Goal: Task Accomplishment & Management: Use online tool/utility

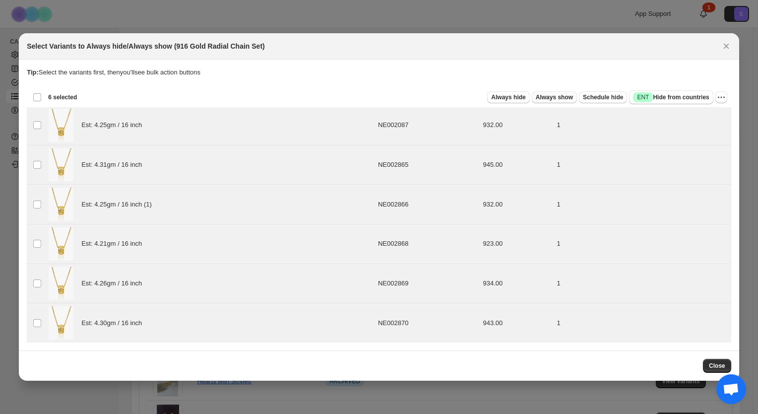
click at [550, 94] on span "Always show" at bounding box center [554, 97] width 37 height 8
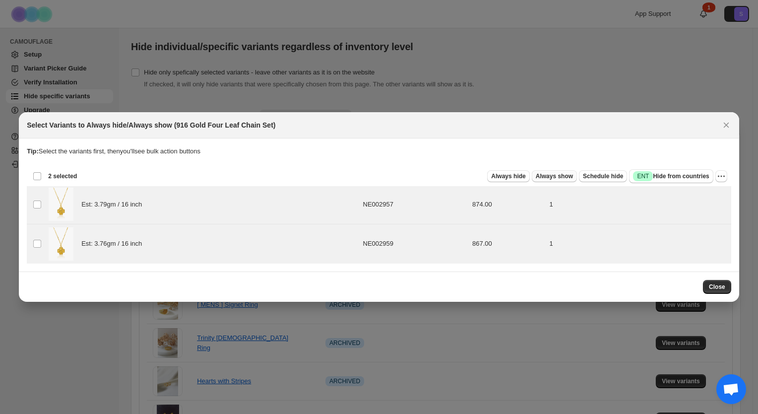
click at [570, 173] on span "Always show" at bounding box center [554, 176] width 37 height 8
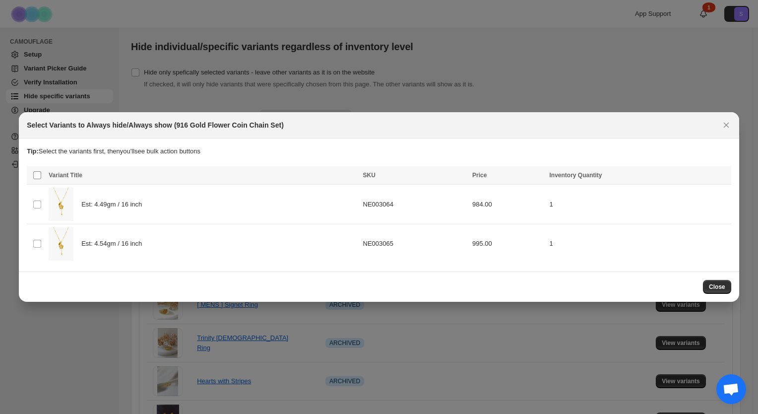
click at [33, 172] on span ":r4:" at bounding box center [37, 175] width 9 height 9
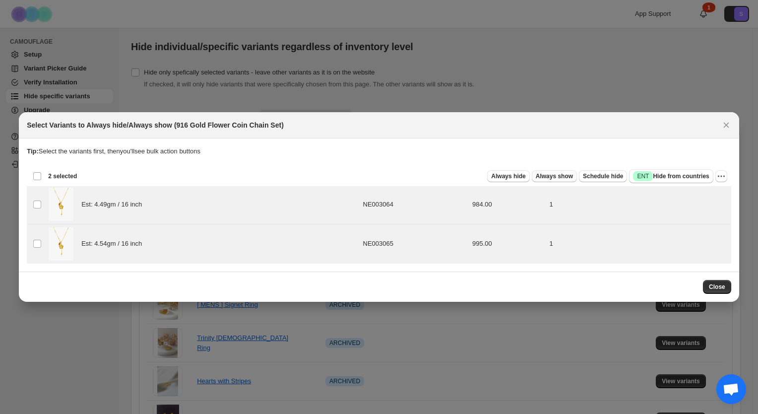
click at [558, 173] on span "Always show" at bounding box center [554, 176] width 37 height 8
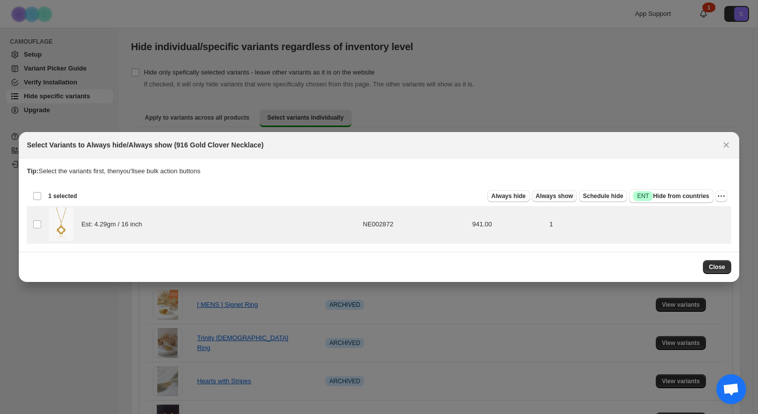
click at [568, 195] on span "Always show" at bounding box center [554, 196] width 37 height 8
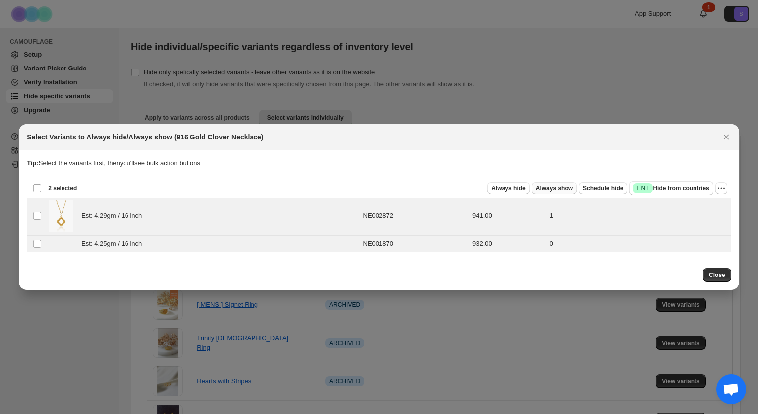
click at [552, 188] on span "Always show" at bounding box center [554, 188] width 37 height 8
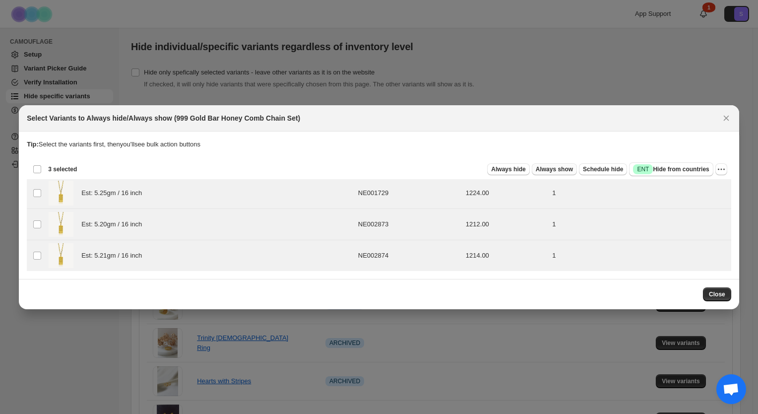
click at [548, 168] on span "Always show" at bounding box center [554, 169] width 37 height 8
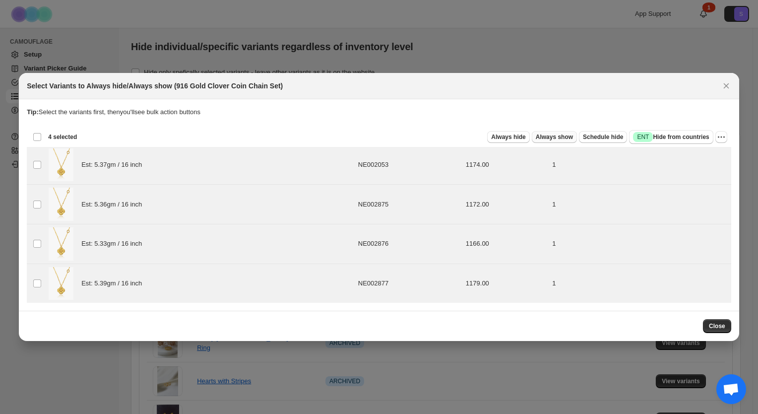
click at [565, 131] on button "Always show" at bounding box center [554, 137] width 45 height 12
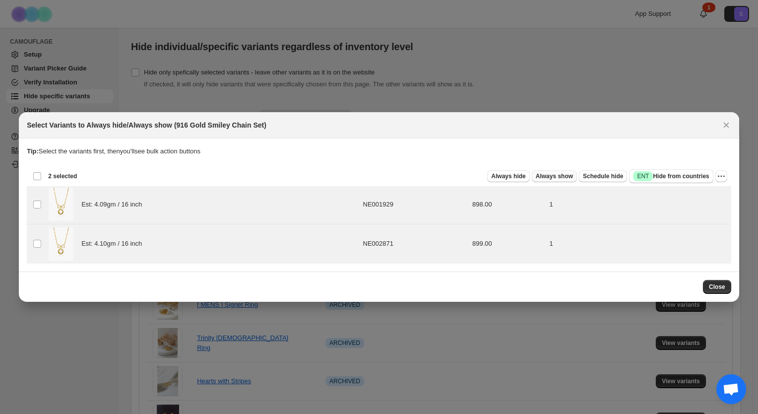
click at [569, 175] on span "Always show" at bounding box center [554, 176] width 37 height 8
